Goal: Find specific page/section: Find specific page/section

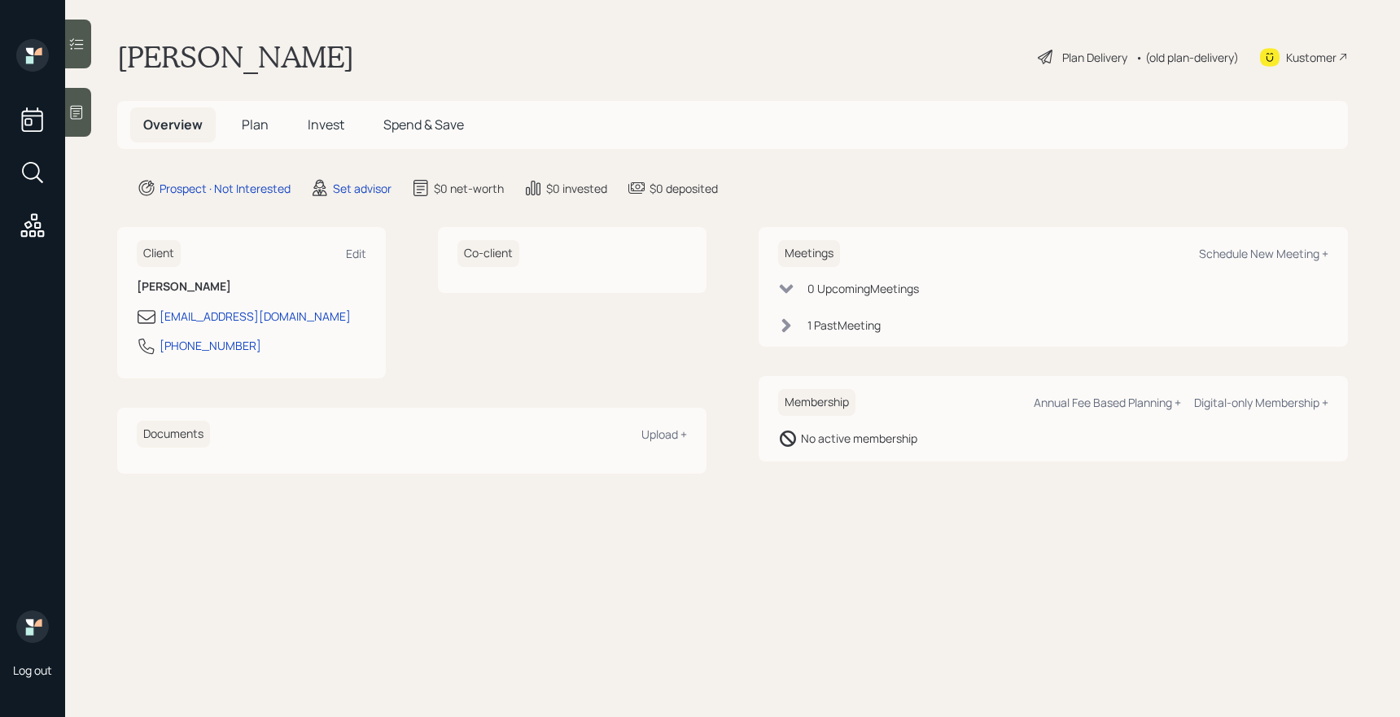
click at [83, 113] on icon at bounding box center [76, 112] width 16 height 16
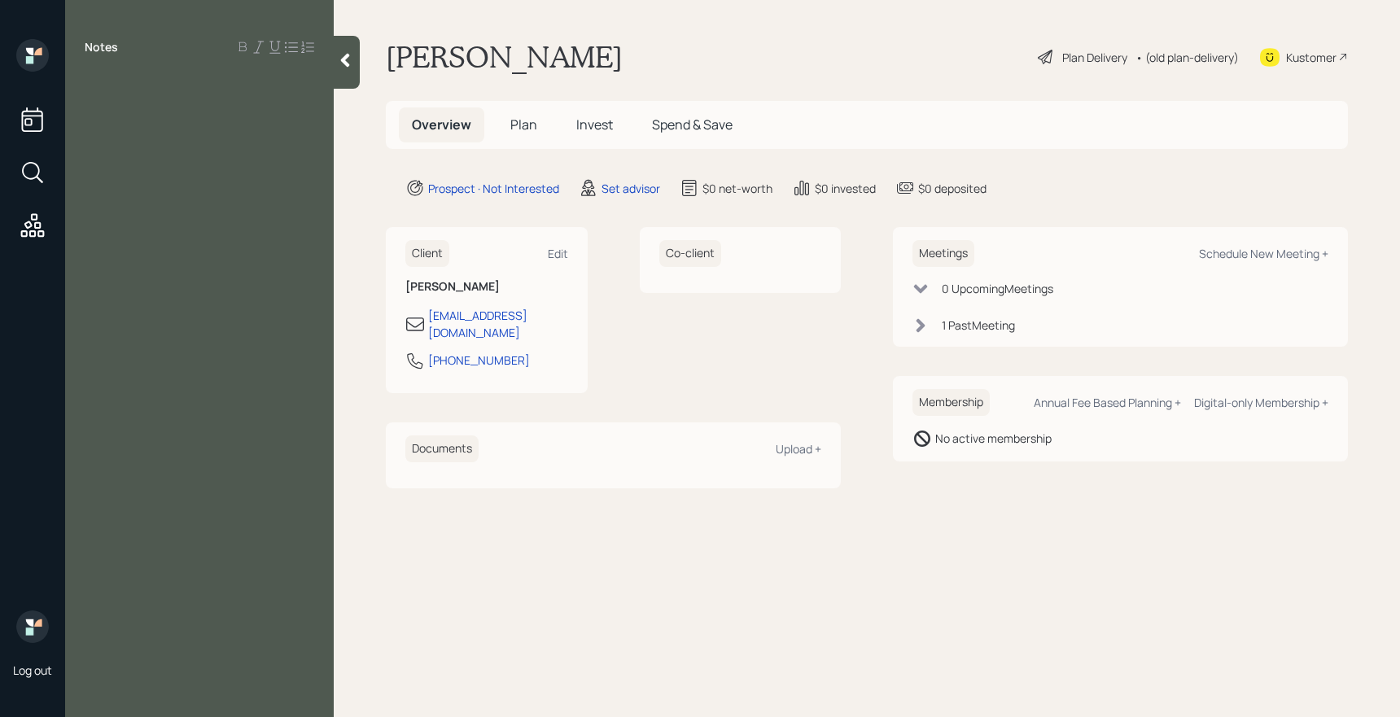
click at [104, 86] on div at bounding box center [200, 84] width 230 height 18
